Goal: Unclear

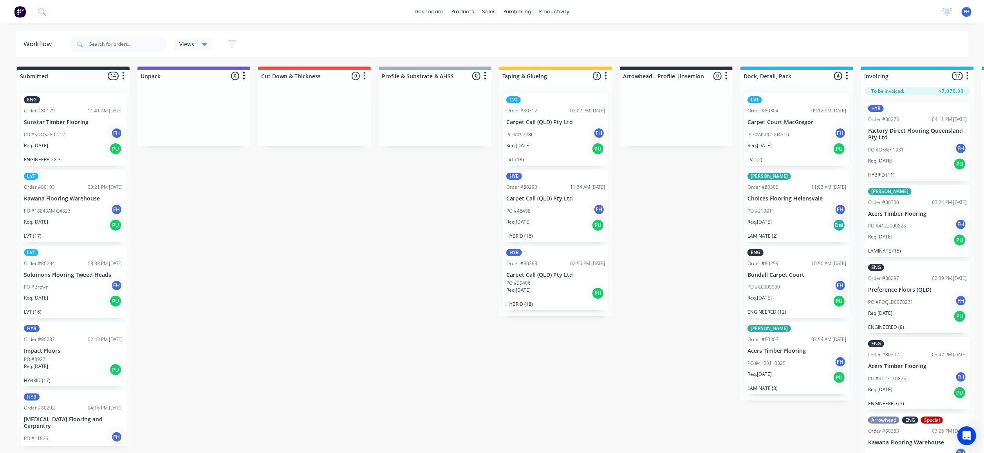
click at [213, 341] on div "Submitted 14 Summaries Total order value Invoiced to date To be invoiced ENG Or…" at bounding box center [703, 261] width 1419 height 388
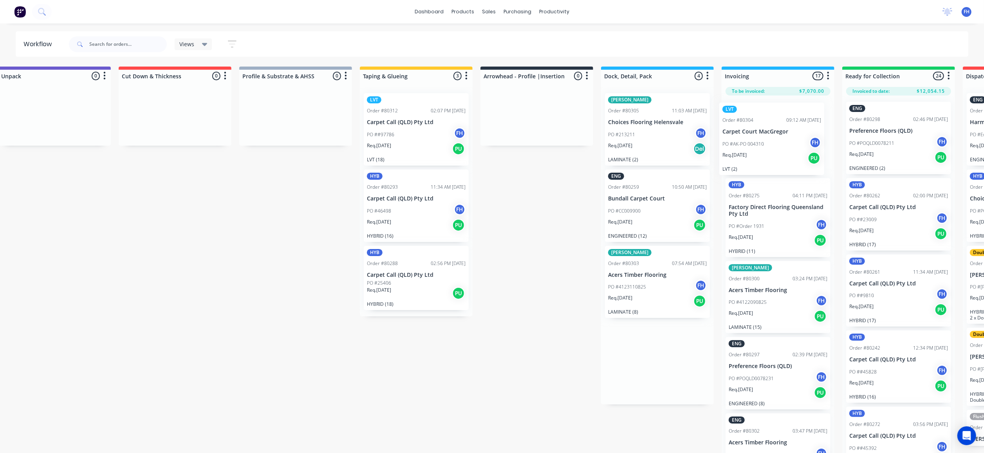
drag, startPoint x: 776, startPoint y: 141, endPoint x: 741, endPoint y: 141, distance: 34.4
click at [753, 152] on div "Submitted 14 Summaries Total order value Invoiced to date To be invoiced ENG Or…" at bounding box center [564, 261] width 1419 height 388
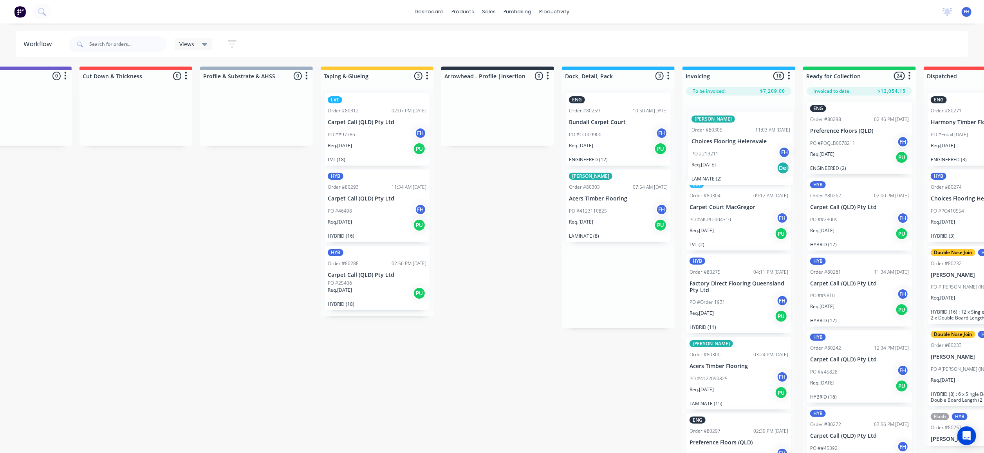
drag, startPoint x: 646, startPoint y: 142, endPoint x: 729, endPoint y: 159, distance: 84.5
click at [731, 160] on div "Submitted 14 Summaries Total order value Invoiced to date To be invoiced ENG Or…" at bounding box center [525, 261] width 1419 height 388
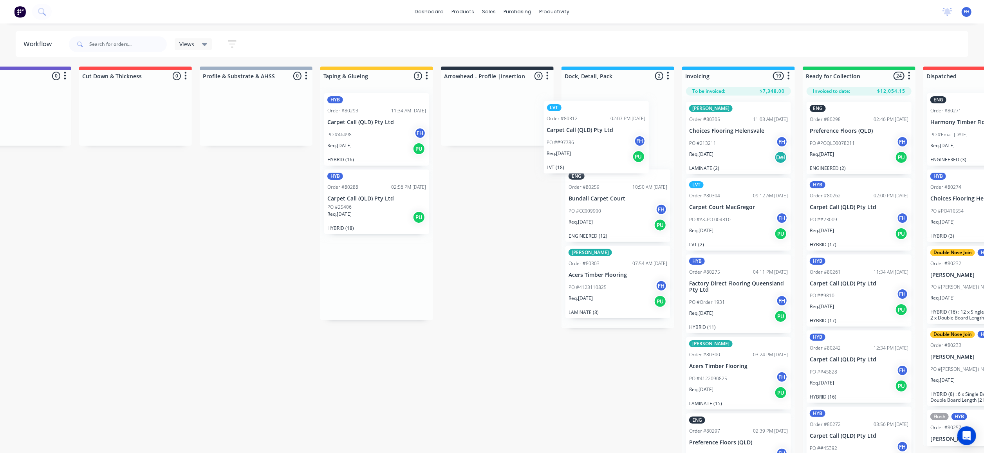
drag, startPoint x: 371, startPoint y: 138, endPoint x: 597, endPoint y: 144, distance: 225.6
click at [601, 147] on div "Submitted 14 Summaries Total order value Invoiced to date To be invoiced ENG Or…" at bounding box center [524, 261] width 1419 height 388
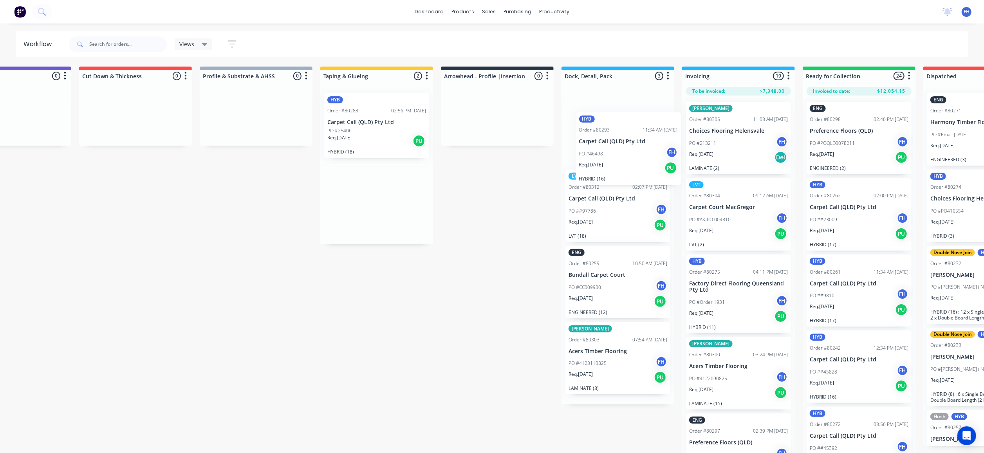
drag, startPoint x: 363, startPoint y: 119, endPoint x: 607, endPoint y: 133, distance: 243.9
click at [616, 138] on div "Submitted 14 Summaries Total order value Invoiced to date To be invoiced ENG Or…" at bounding box center [524, 261] width 1419 height 388
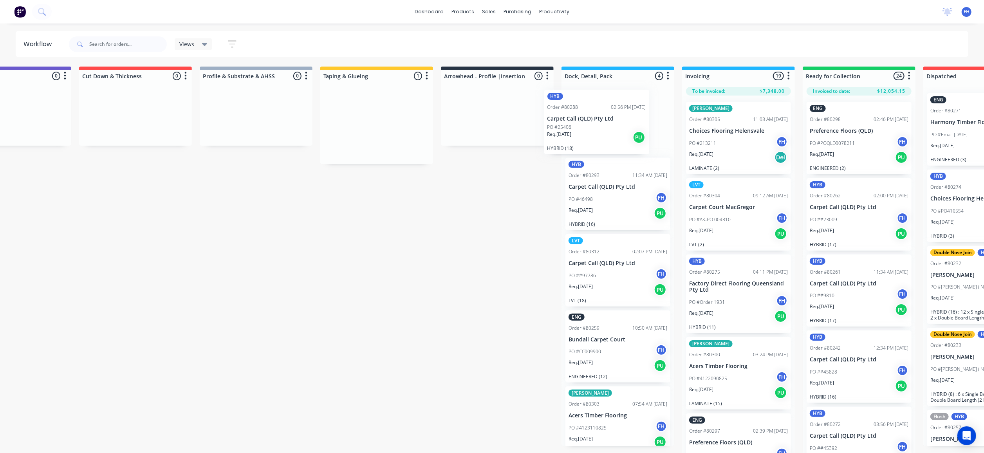
drag, startPoint x: 374, startPoint y: 128, endPoint x: 600, endPoint y: 126, distance: 225.9
click at [600, 126] on div "Submitted 14 Summaries Total order value Invoiced to date To be invoiced ENG Or…" at bounding box center [524, 261] width 1419 height 388
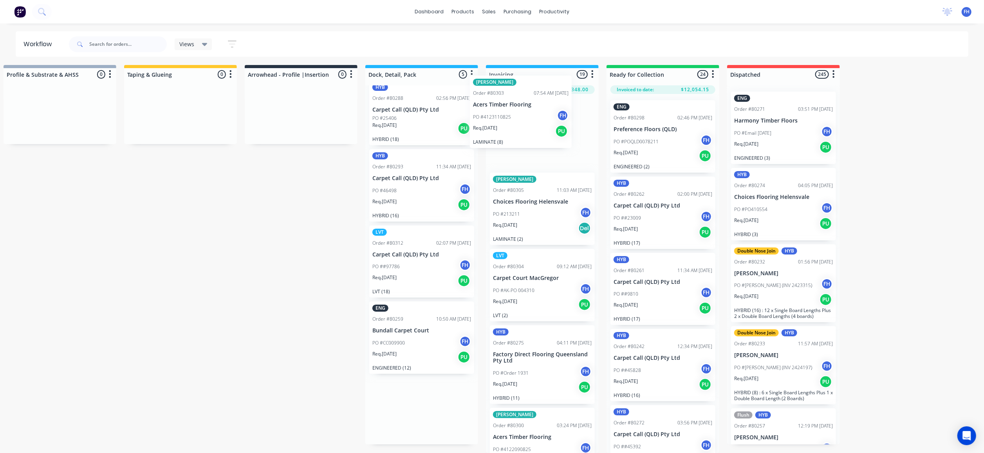
scroll to position [6, 375]
drag, startPoint x: 425, startPoint y: 405, endPoint x: 540, endPoint y: 135, distance: 293.2
click at [550, 137] on div "Submitted 14 Summaries Total order value Invoiced to date To be invoiced ENG Or…" at bounding box center [328, 259] width 1419 height 388
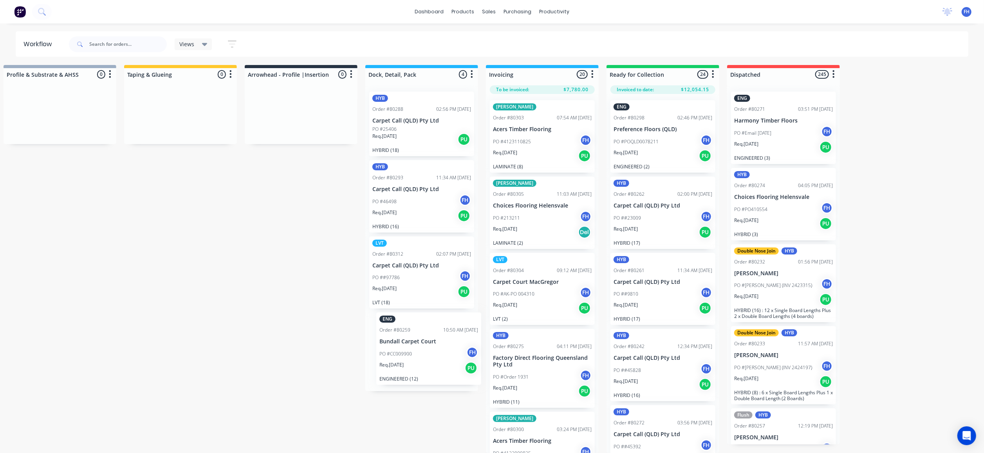
scroll to position [10, 375]
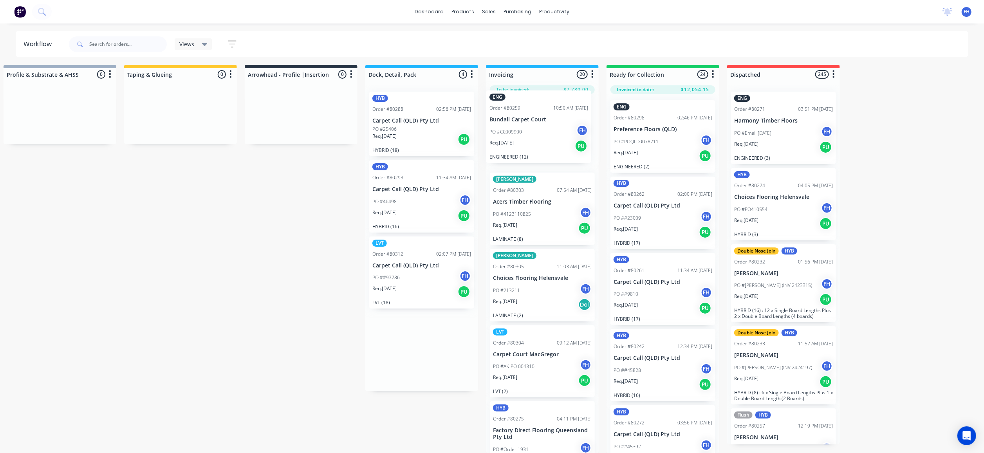
drag, startPoint x: 403, startPoint y: 351, endPoint x: 522, endPoint y: 137, distance: 245.5
click at [522, 137] on div "Submitted 14 Summaries Total order value Invoiced to date To be invoiced ENG Or…" at bounding box center [328, 259] width 1419 height 388
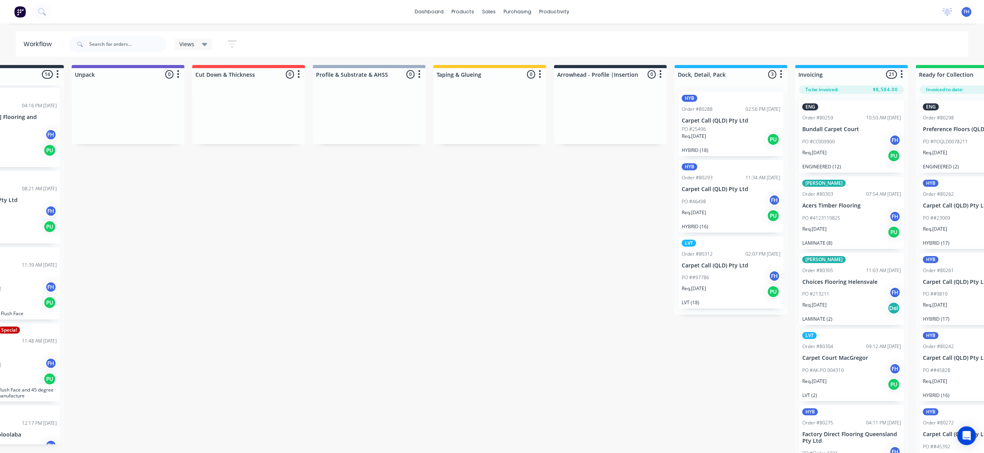
scroll to position [13, 0]
